Goal: Check status

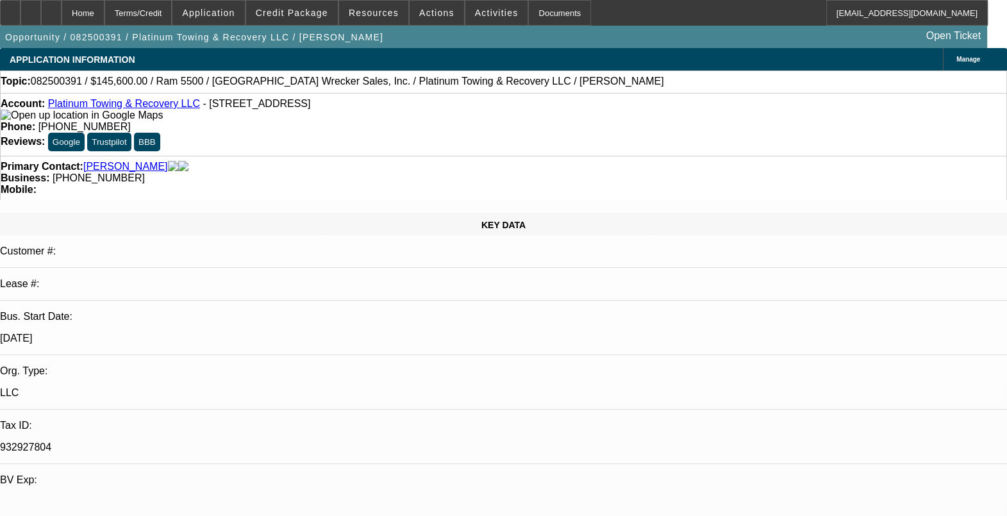
select select "0"
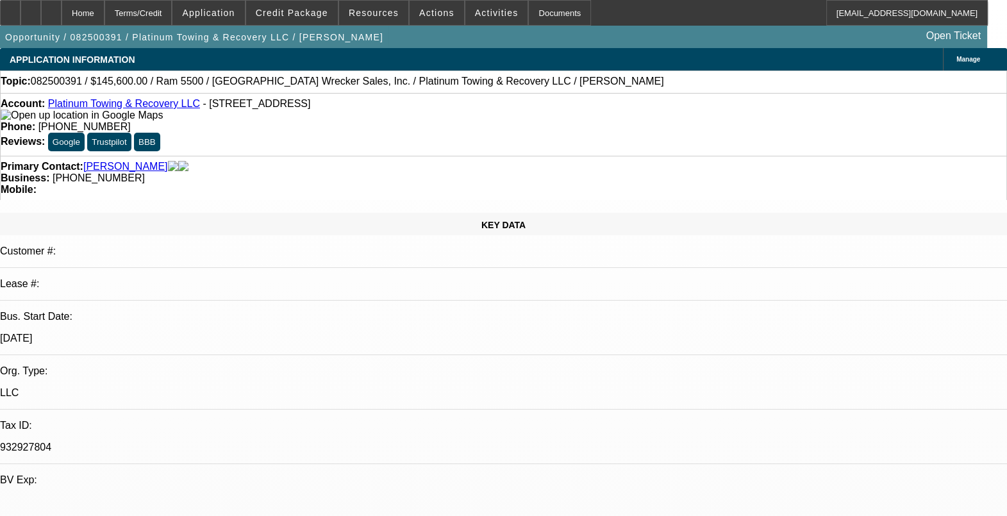
select select "0"
select select "1"
select select "2"
select select "6"
select select "1"
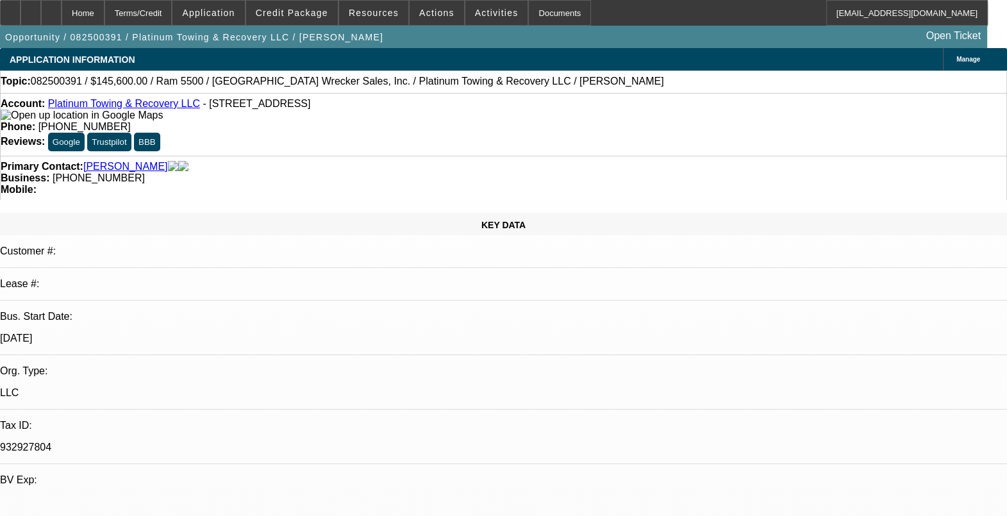
select select "2"
select select "6"
drag, startPoint x: 633, startPoint y: 308, endPoint x: 575, endPoint y: 309, distance: 57.7
drag, startPoint x: 575, startPoint y: 309, endPoint x: 449, endPoint y: 263, distance: 134.2
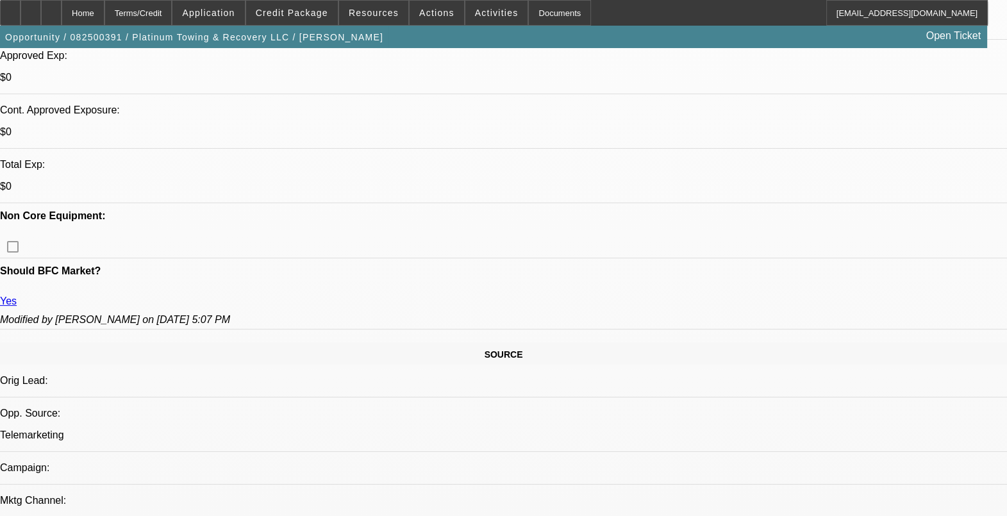
scroll to position [481, 0]
drag, startPoint x: 865, startPoint y: 224, endPoint x: 866, endPoint y: 215, distance: 9.1
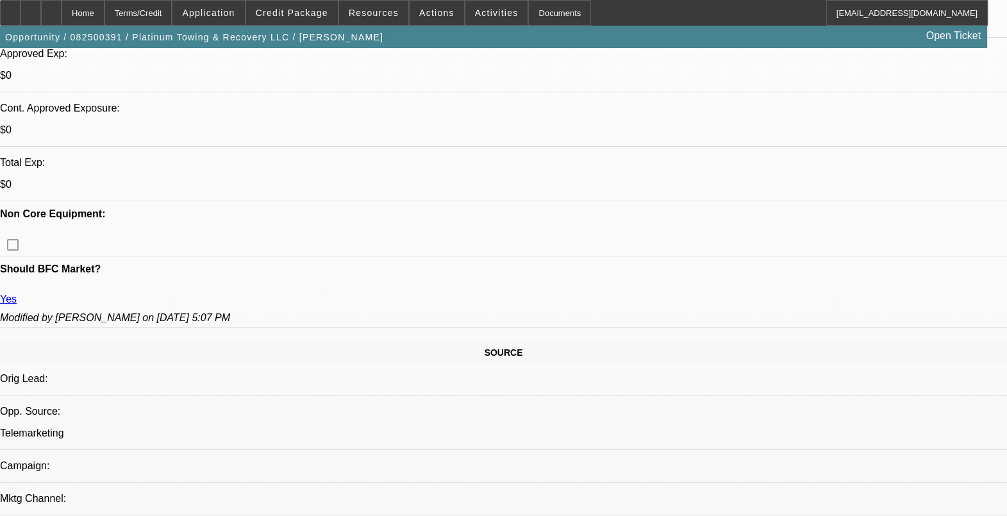
scroll to position [0, 0]
